Goal: Complete application form

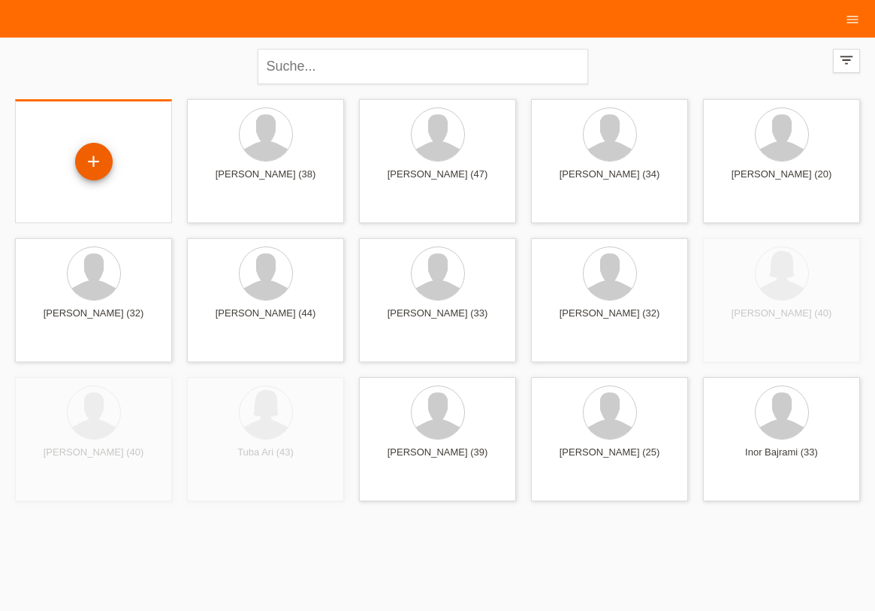
click at [88, 155] on div "+" at bounding box center [94, 162] width 36 height 26
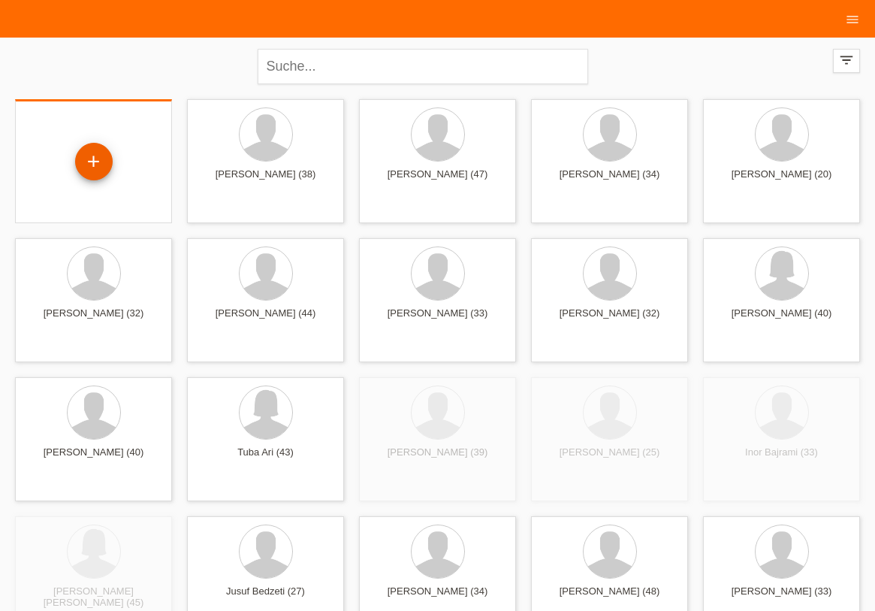
click at [88, 155] on div "+" at bounding box center [94, 162] width 36 height 26
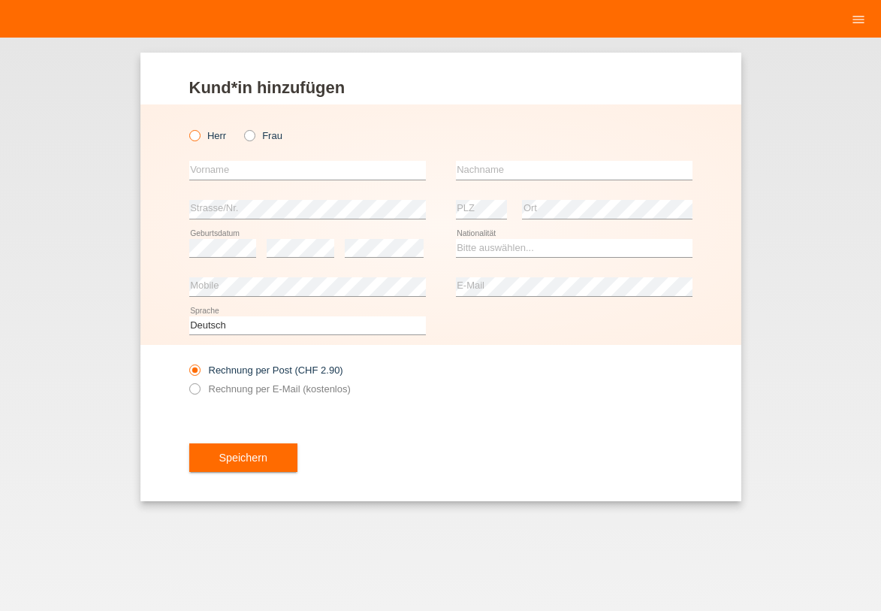
click at [212, 135] on label "Herr" at bounding box center [208, 135] width 38 height 11
click at [199, 135] on input "Herr" at bounding box center [194, 135] width 10 height 10
radio input "true"
click at [237, 177] on input "text" at bounding box center [307, 170] width 237 height 19
type input "[PERSON_NAME]"
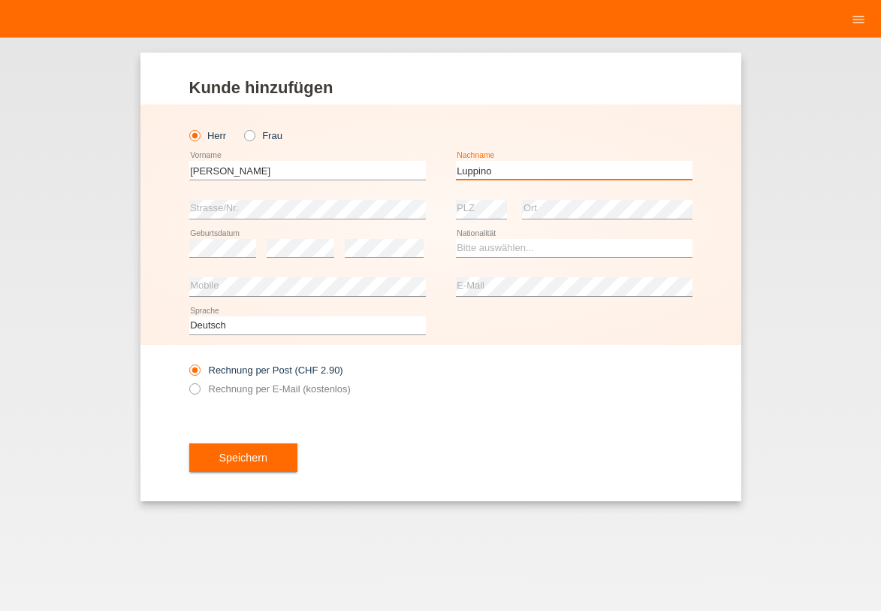
type input "[PERSON_NAME]"
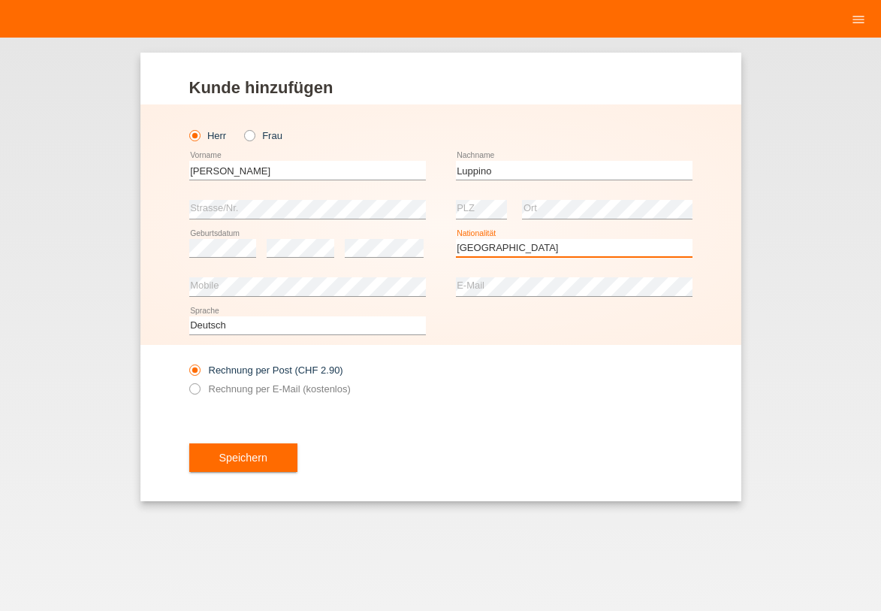
select select "IT"
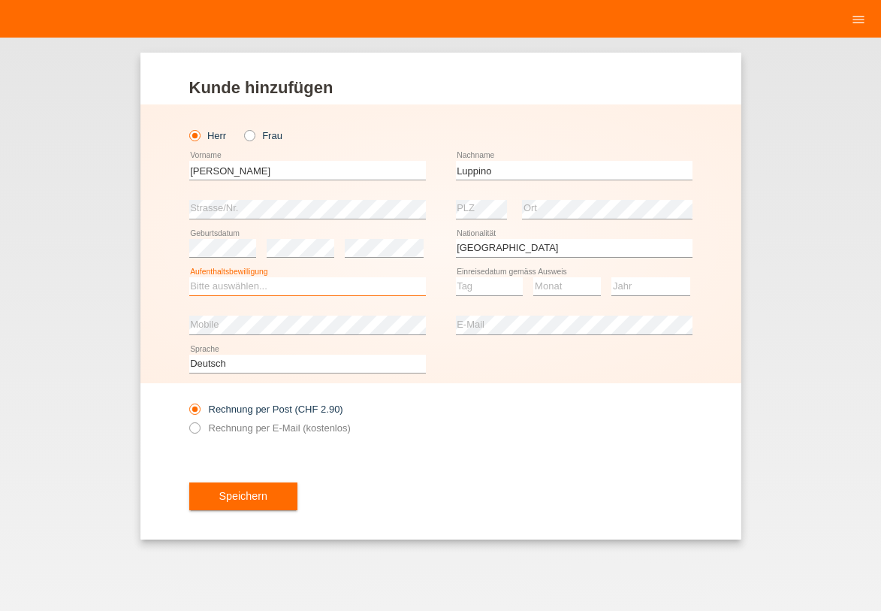
click at [216, 285] on select "Bitte auswählen... C B B - Flüchtlingsstatus Andere" at bounding box center [307, 286] width 237 height 18
select select "B"
click at [0, 0] on option "B" at bounding box center [0, 0] width 0 height 0
click at [479, 286] on select "Tag 01 02 03 04 05 06 07 08 09 10 11" at bounding box center [490, 286] width 68 height 18
select select "01"
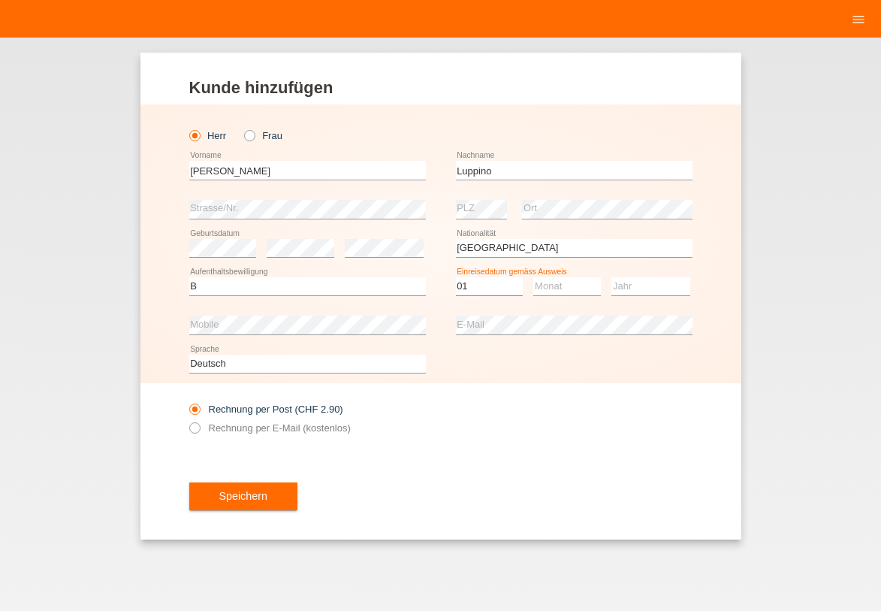
click at [0, 0] on option "01" at bounding box center [0, 0] width 0 height 0
click at [575, 285] on select "Monat 01 02 03 04 05 06 07 08 09 10 11" at bounding box center [567, 286] width 68 height 18
select select "09"
click at [0, 0] on option "09" at bounding box center [0, 0] width 0 height 0
click at [652, 294] on select "Jahr 2025 2024 2023 2022 2021 2020 2019 2018 2017 2016 2015 2014 2013 2012 2011…" at bounding box center [650, 286] width 79 height 18
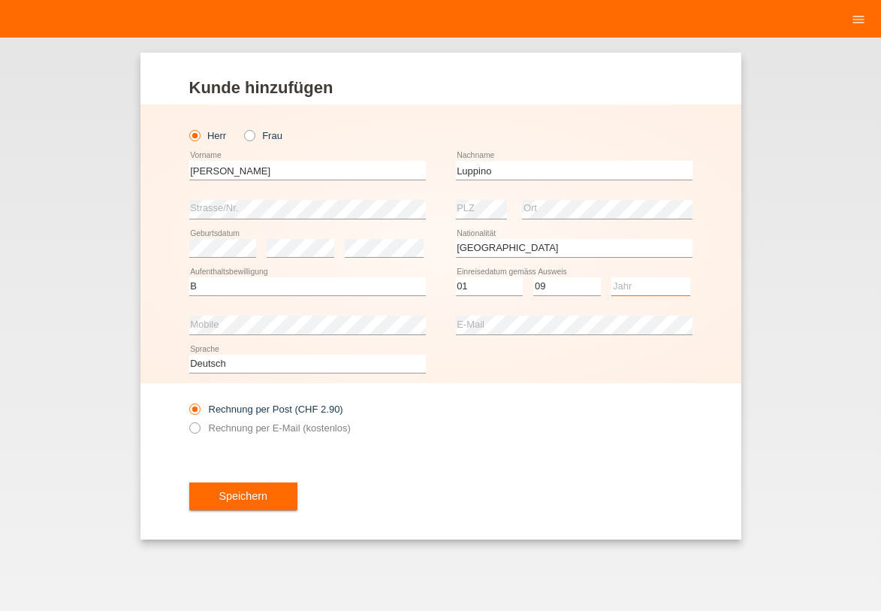
select select "2020"
click at [0, 0] on option "2020" at bounding box center [0, 0] width 0 height 0
click at [236, 506] on button "Speichern" at bounding box center [243, 496] width 108 height 29
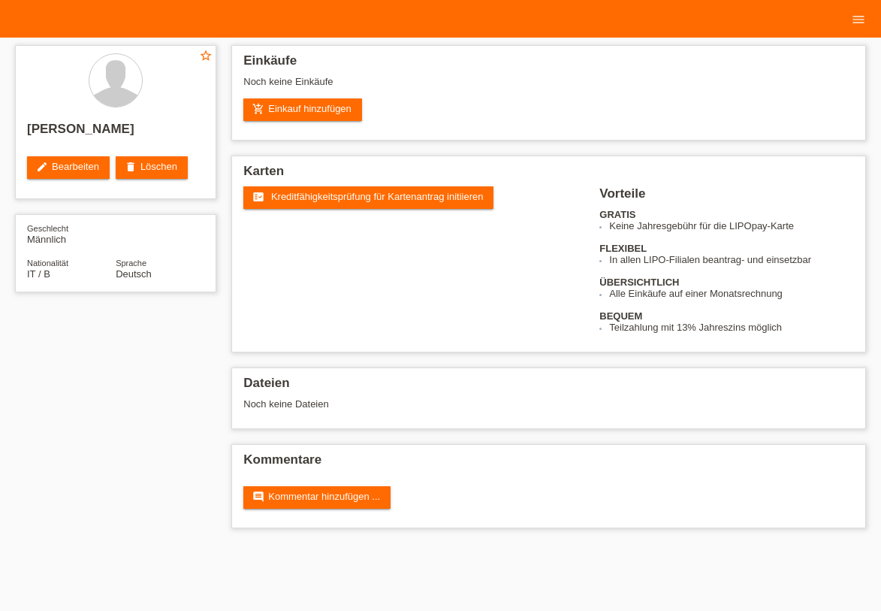
click at [364, 189] on link "fact_check Kreditfähigkeitsprüfung für Kartenantrag initiieren" at bounding box center [368, 197] width 250 height 23
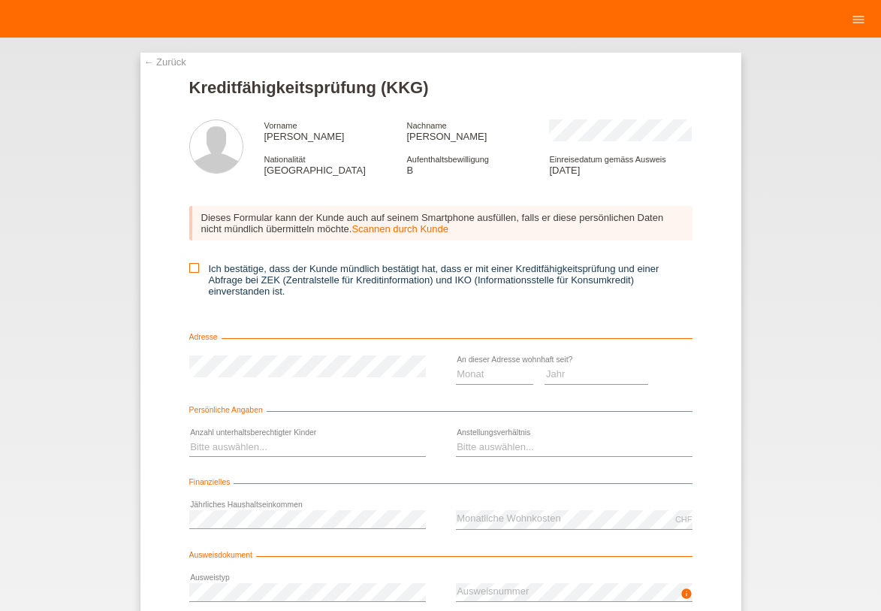
click at [189, 268] on icon at bounding box center [194, 268] width 10 height 10
click at [189, 268] on input "Ich bestätige, dass der Kunde mündlich bestätigt hat, dass er mit einer Kreditf…" at bounding box center [194, 268] width 10 height 10
checkbox input "true"
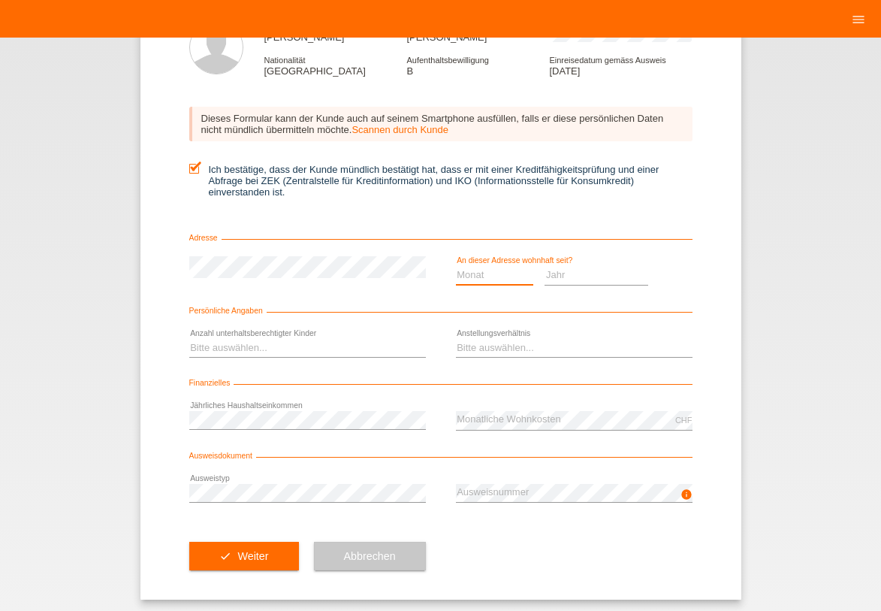
click at [492, 277] on select "Monat 01 02 03 04 05 06 07 08 09 10" at bounding box center [495, 275] width 78 height 18
select select "09"
click at [0, 0] on option "09" at bounding box center [0, 0] width 0 height 0
click at [577, 277] on select "Jahr 2025 2024 2023 2022 2021 2020 2019 2018 2017 2016 2015 2014 2013 2012 2011…" at bounding box center [597, 275] width 104 height 18
select select "2024"
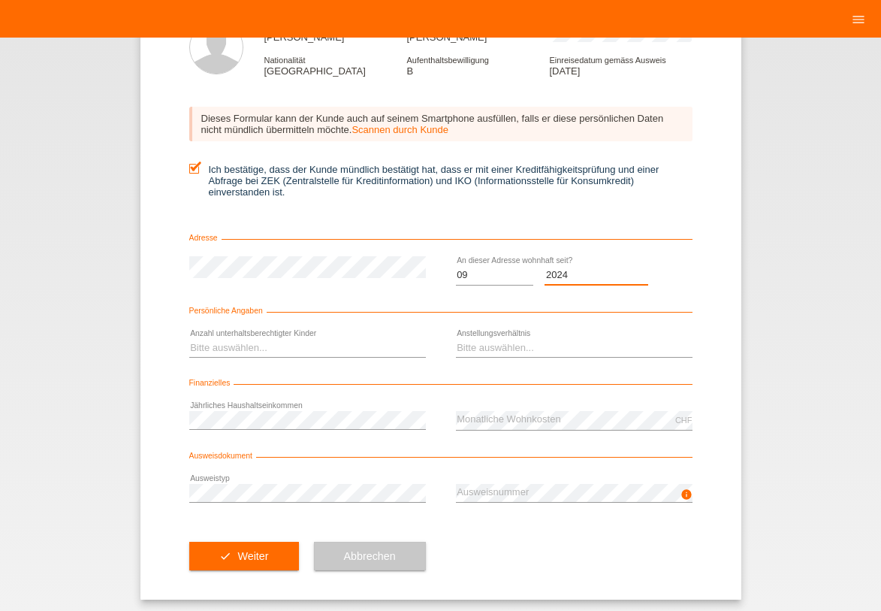
click at [0, 0] on option "2024" at bounding box center [0, 0] width 0 height 0
click at [311, 348] on select "Bitte auswählen... 0 1 2 3 4 5 6 7 8 9" at bounding box center [307, 348] width 237 height 18
select select "1"
click at [0, 0] on option "1" at bounding box center [0, 0] width 0 height 0
click at [506, 346] on select "Bitte auswählen... Unbefristet Befristet Lehrling/Student Pensioniert Nicht arb…" at bounding box center [574, 348] width 237 height 18
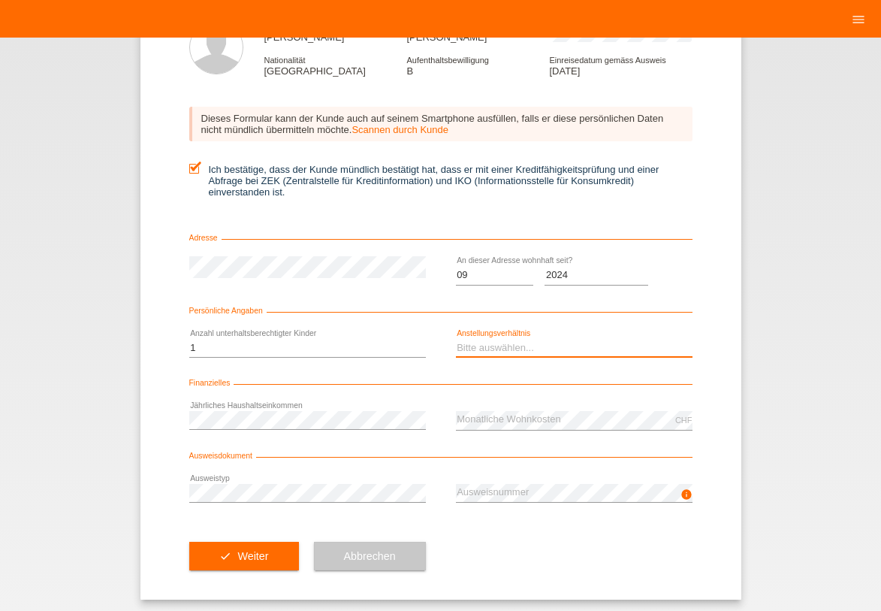
select select "UNLIMITED"
click at [0, 0] on option "Unbefristet" at bounding box center [0, 0] width 0 height 0
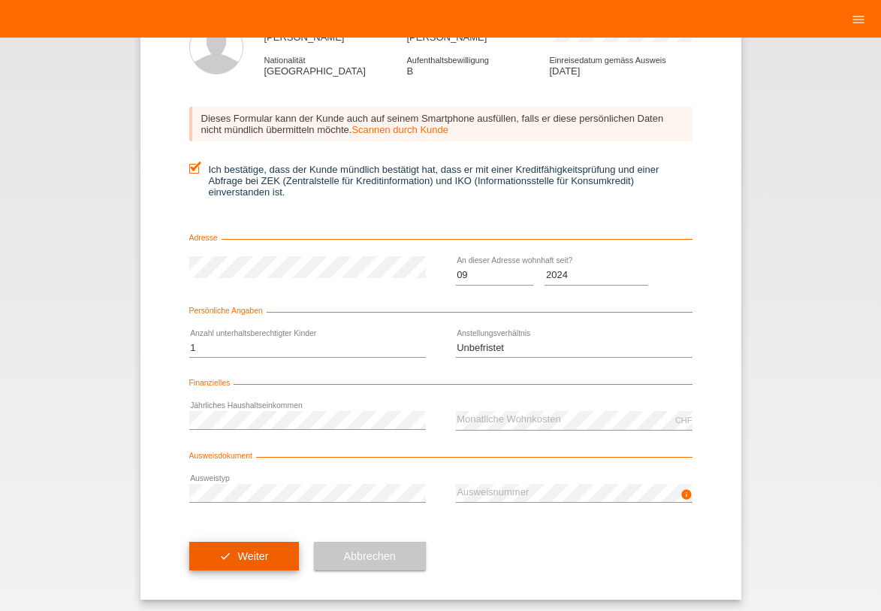
click at [270, 569] on button "check Weiter" at bounding box center [244, 556] width 110 height 29
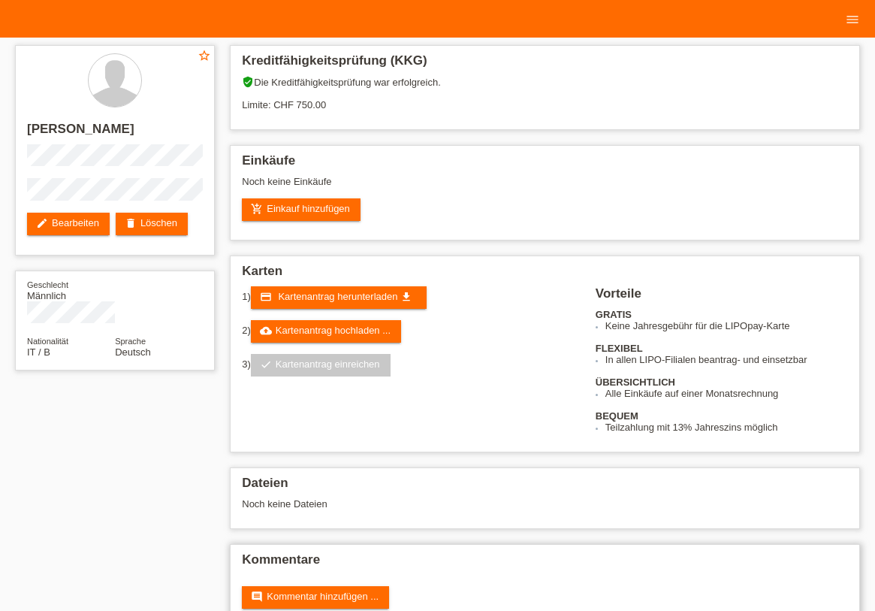
click at [474, 591] on div "comment Kommentar hinzufügen ..." at bounding box center [545, 597] width 606 height 23
click at [155, 220] on link "delete Löschen" at bounding box center [152, 224] width 72 height 23
